Goal: Transaction & Acquisition: Purchase product/service

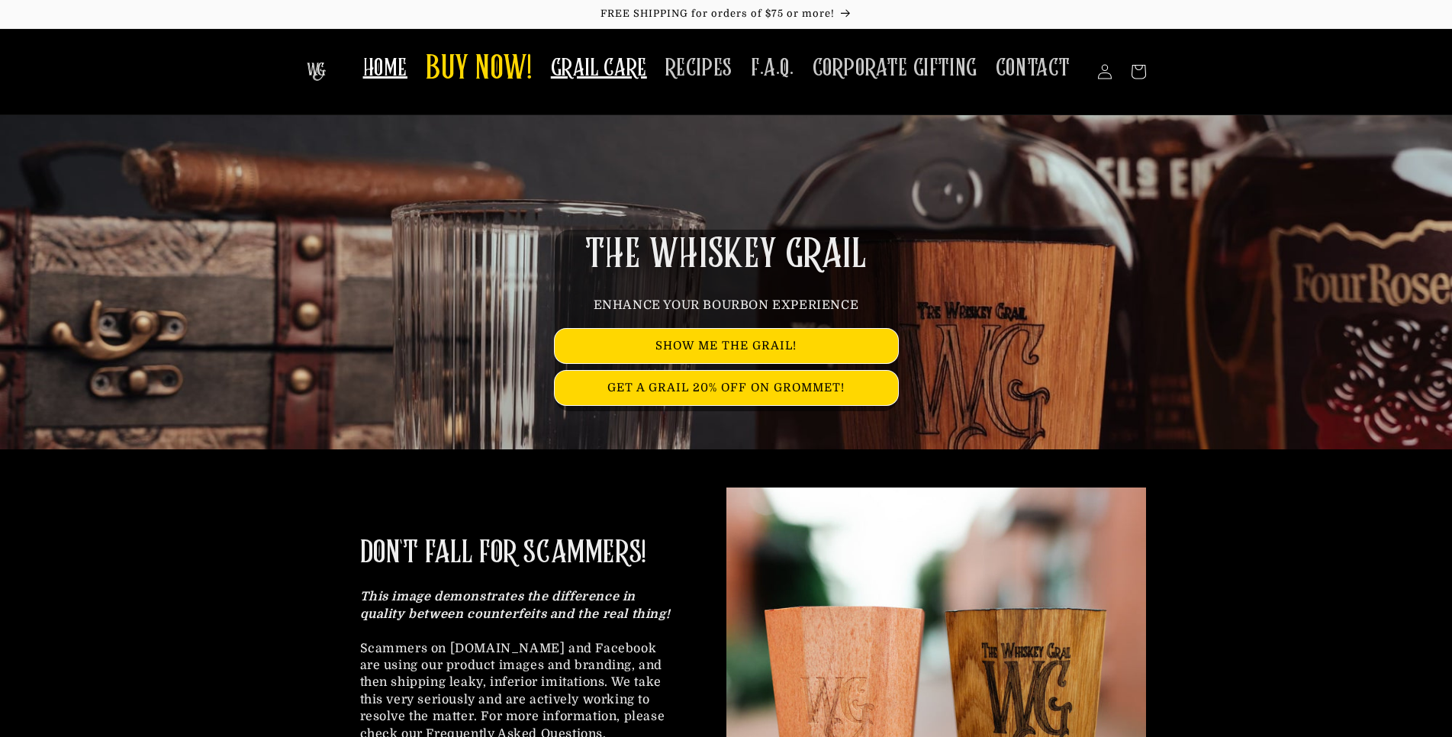
click at [626, 71] on span "GRAIL CARE" at bounding box center [599, 68] width 96 height 30
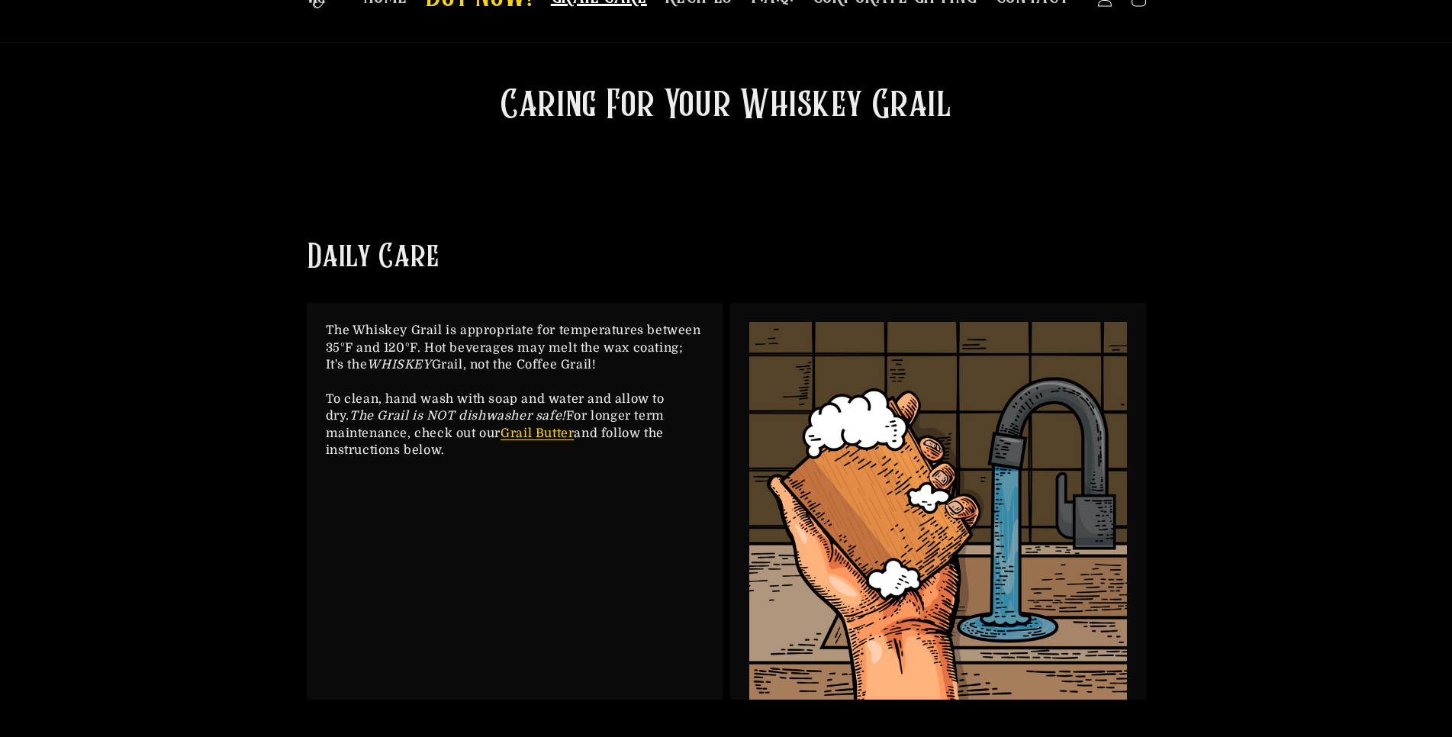
scroll to position [78, 0]
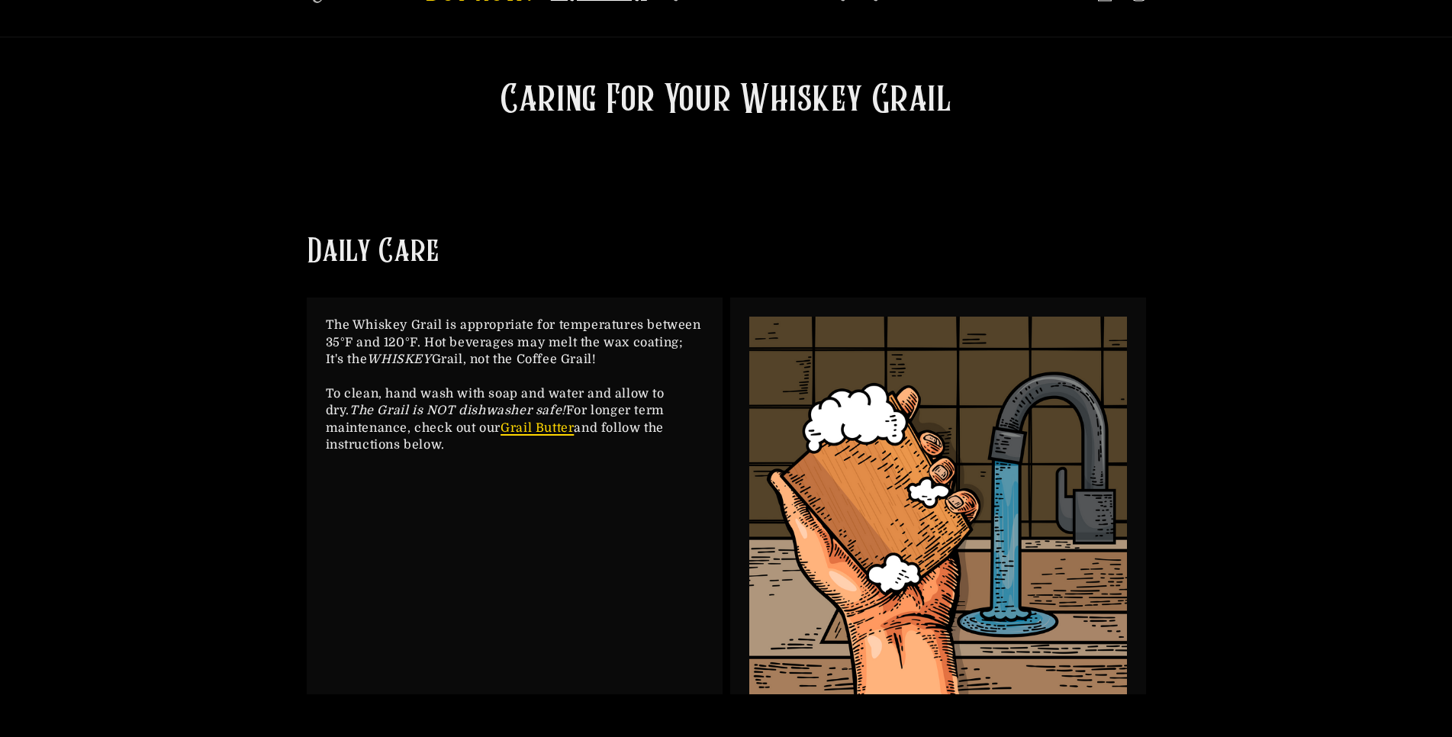
click at [544, 421] on link "Grail Butter" at bounding box center [537, 428] width 73 height 14
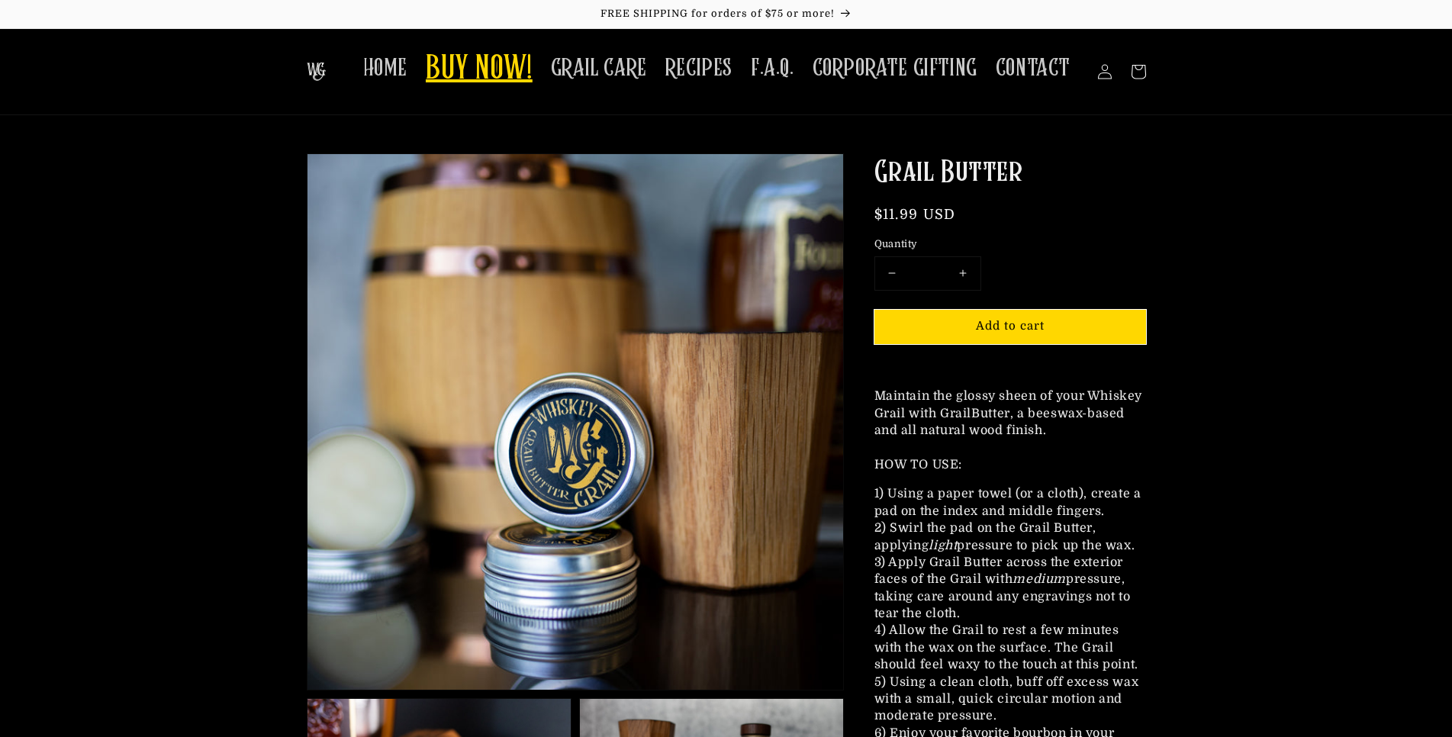
click at [531, 79] on span "BUY NOW!" at bounding box center [479, 70] width 107 height 42
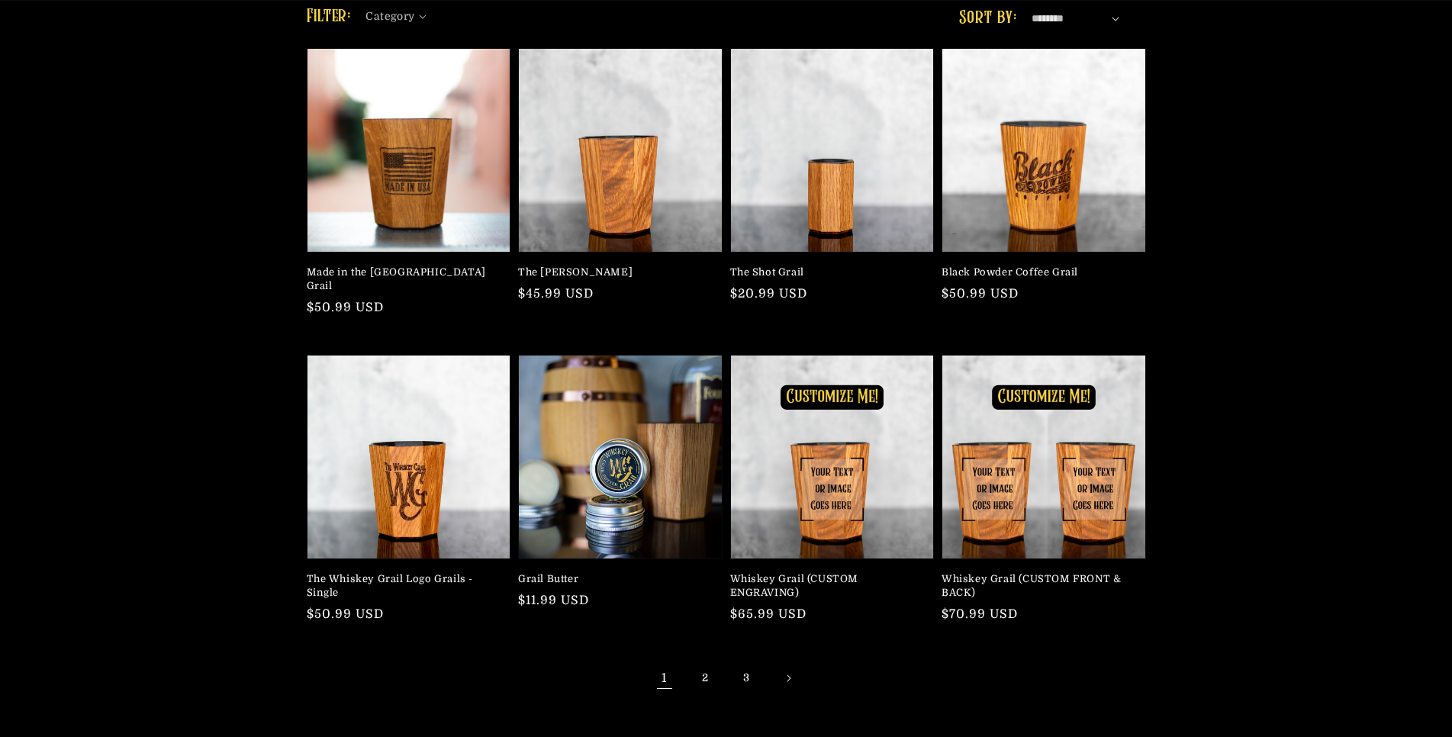
scroll to position [156, 0]
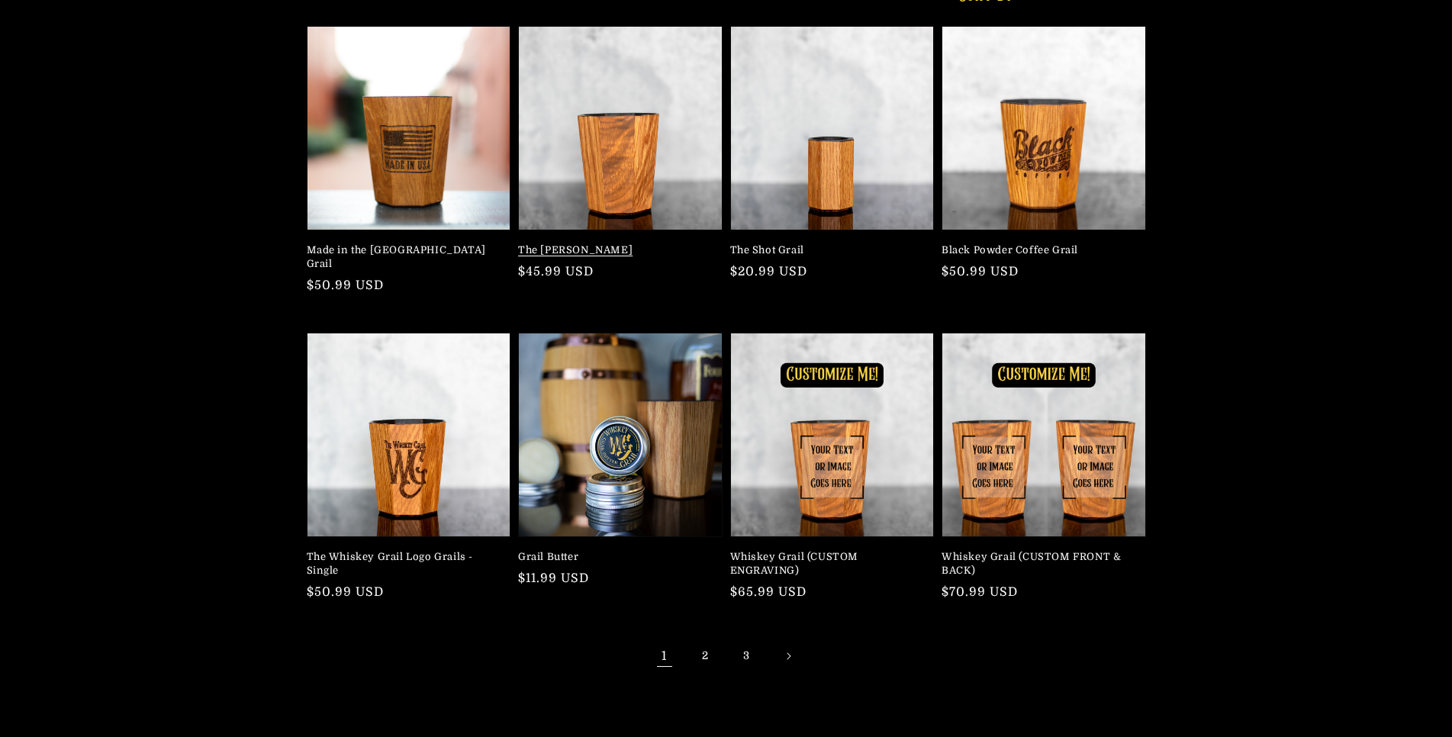
click at [610, 243] on link "The [PERSON_NAME]" at bounding box center [615, 250] width 195 height 14
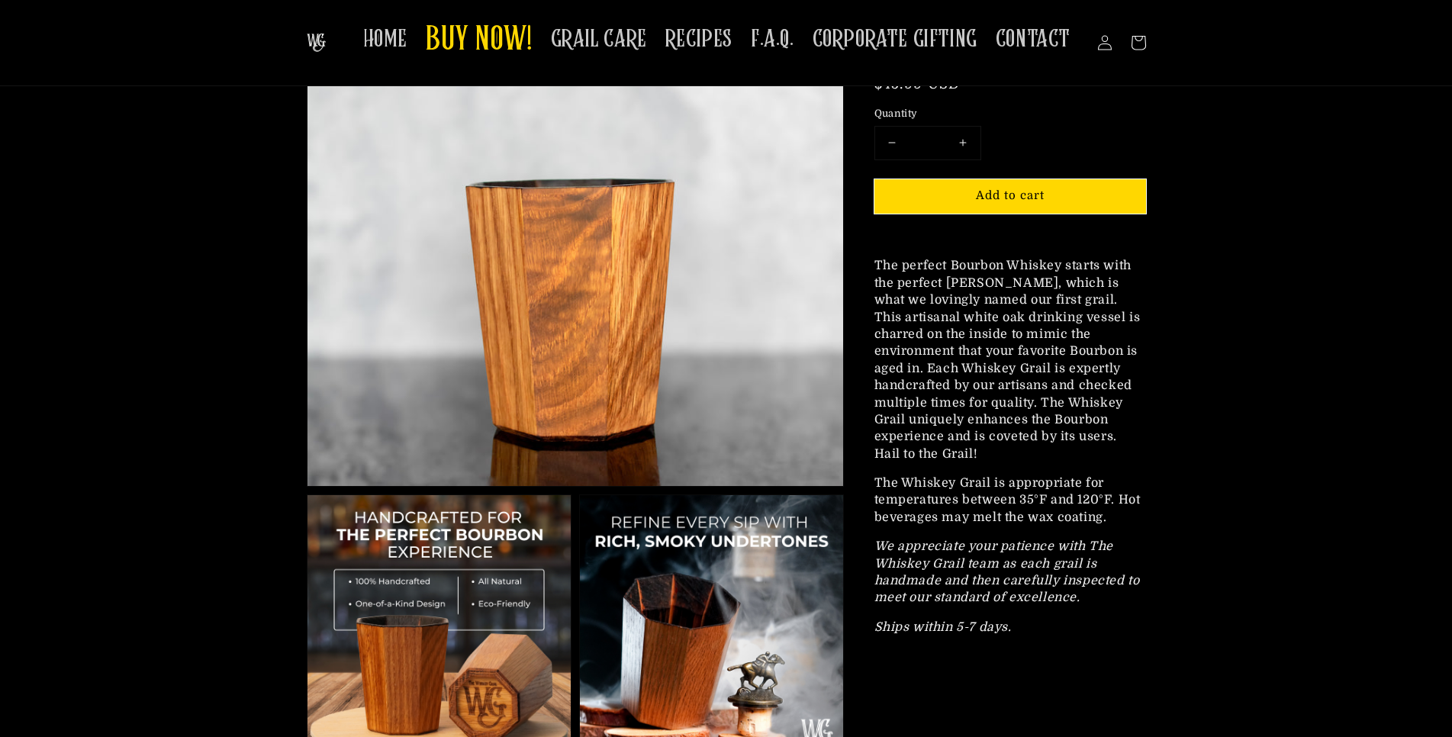
scroll to position [78, 0]
